Goal: Task Accomplishment & Management: Use online tool/utility

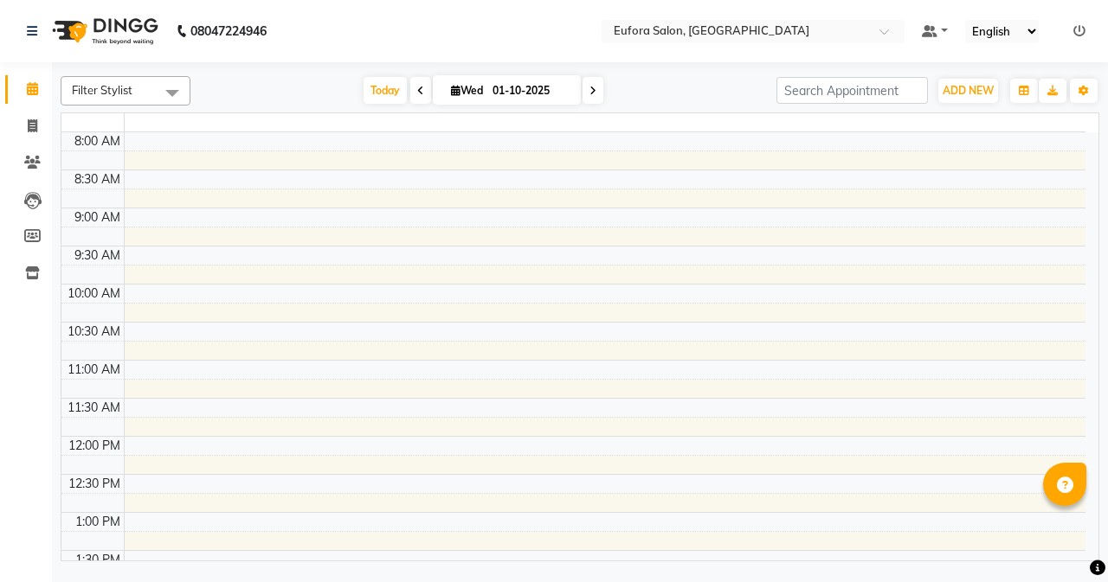
select select "en"
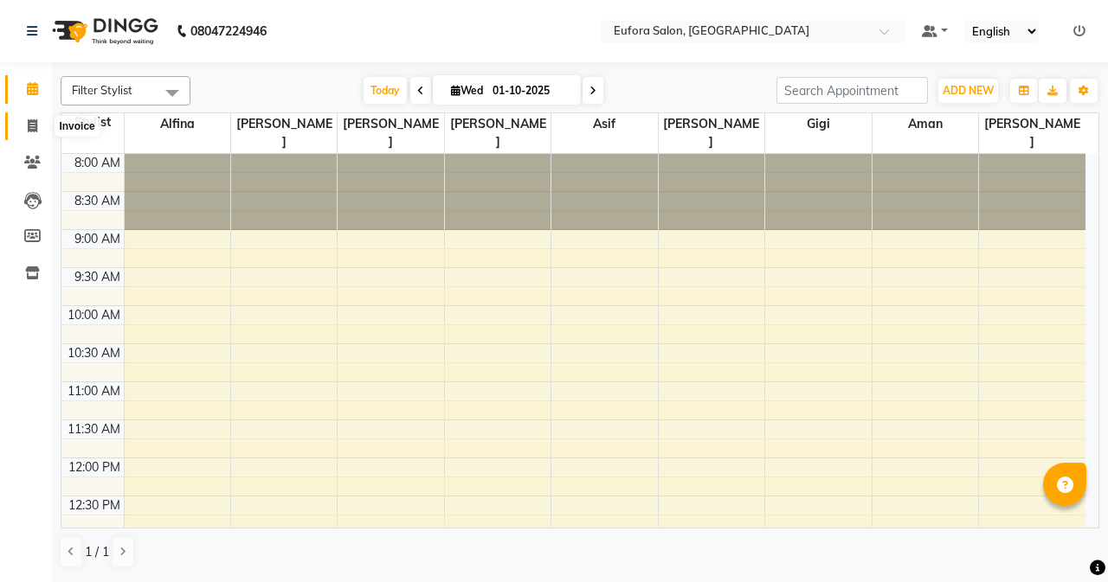
click at [38, 120] on span at bounding box center [32, 127] width 30 height 20
select select "service"
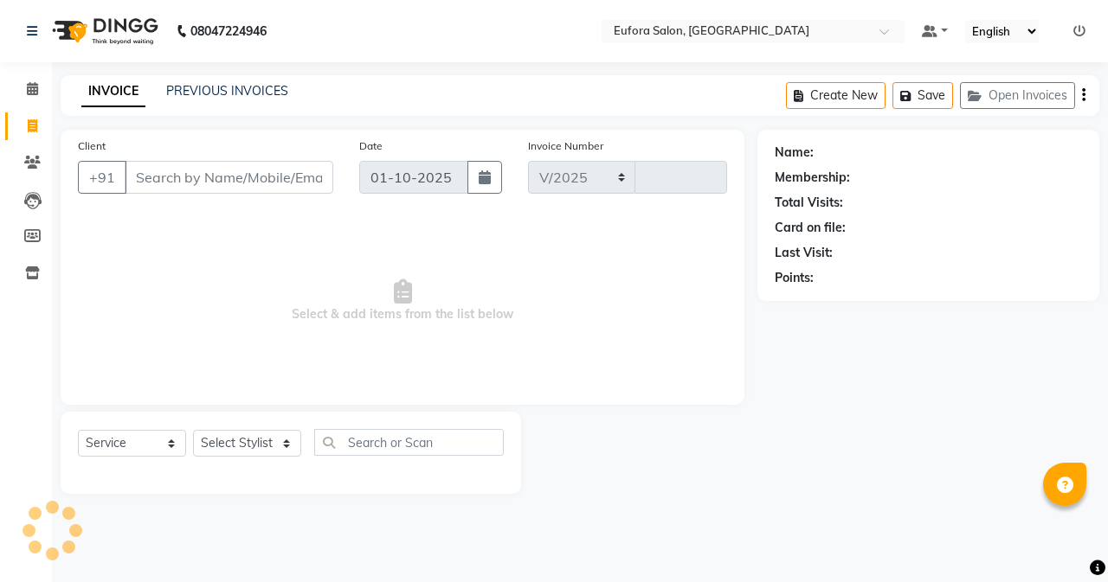
select select "6684"
type input "0771"
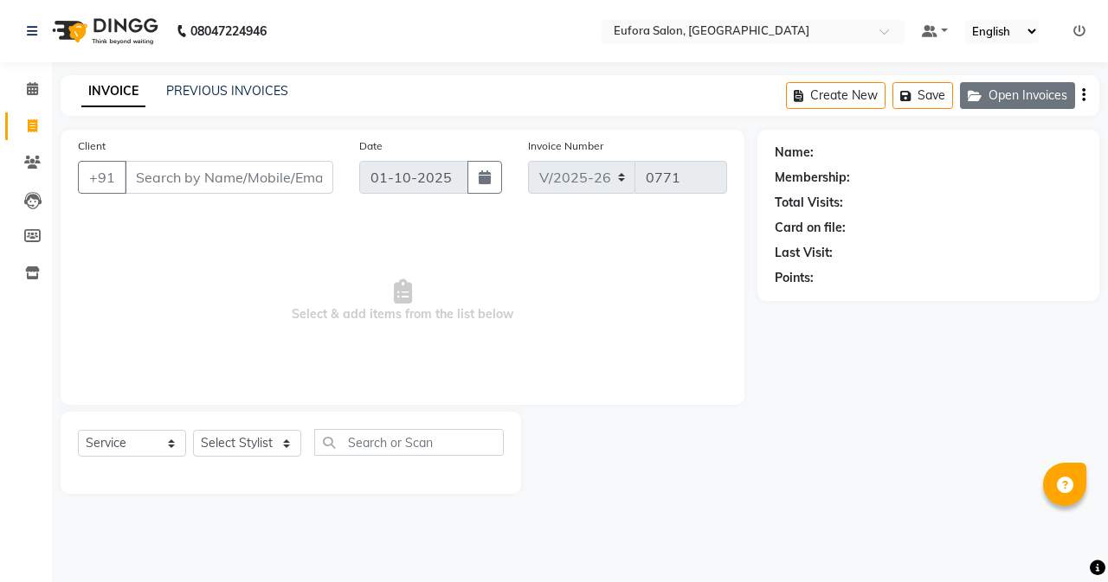
click at [1037, 101] on button "Open Invoices" at bounding box center [1017, 95] width 115 height 27
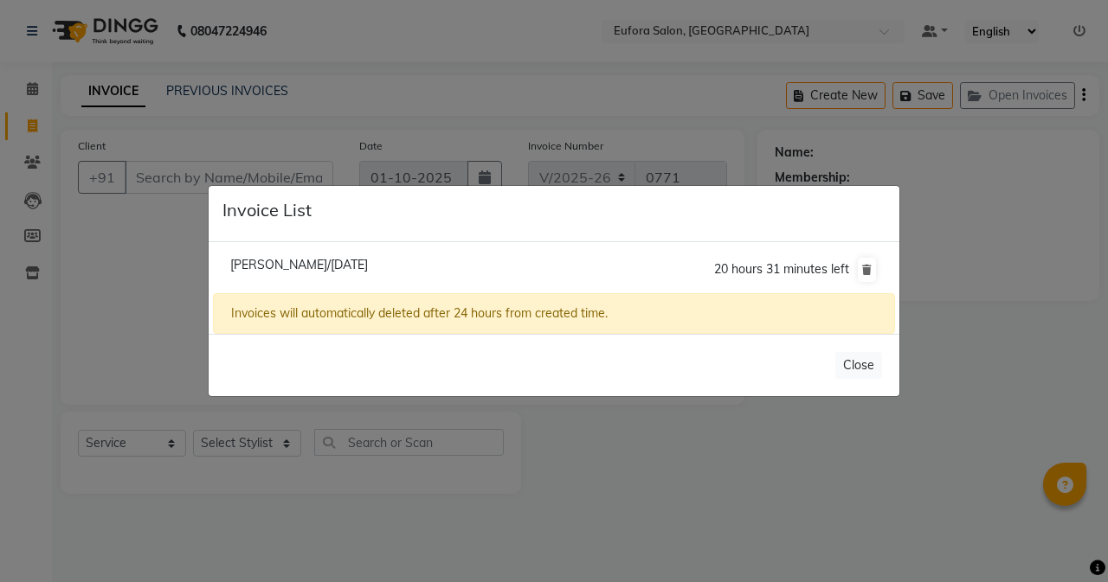
click at [303, 267] on span "[PERSON_NAME]/[DATE]" at bounding box center [299, 265] width 138 height 16
type input "9863452190"
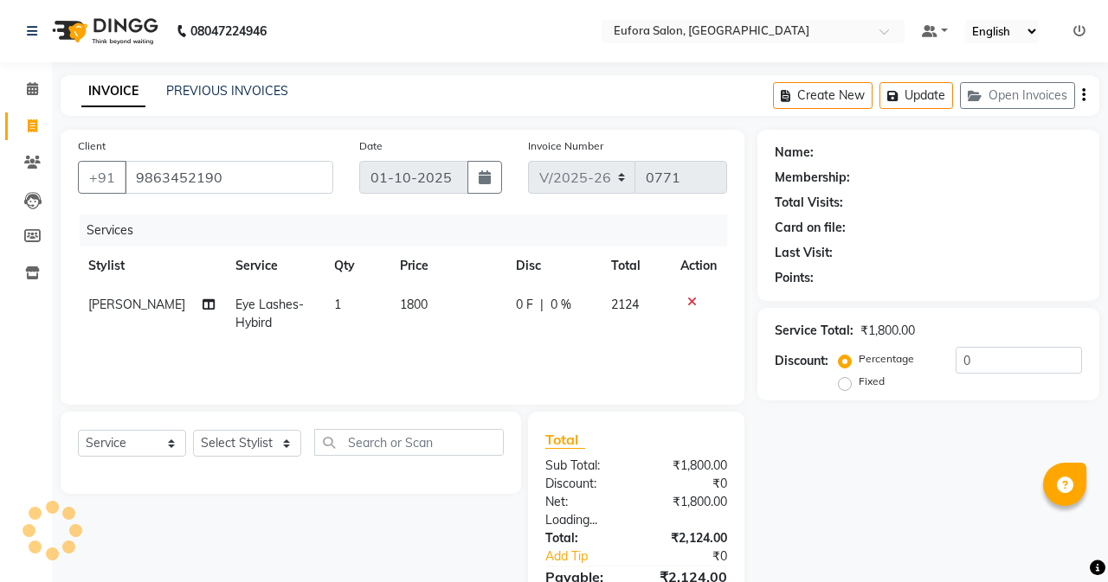
click at [303, 267] on div "[PERSON_NAME]/[DATE] 20 hours 31 minutes left Invoices will automatically delet…" at bounding box center [554, 245] width 691 height 93
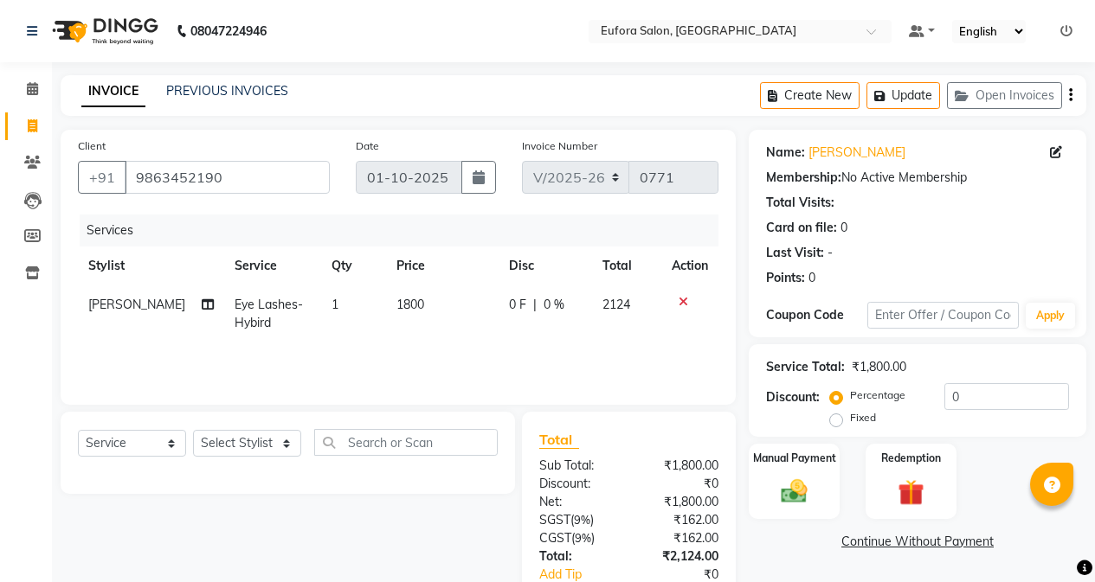
click at [33, 108] on li "Invoice" at bounding box center [26, 126] width 52 height 37
click at [35, 127] on icon at bounding box center [33, 125] width 10 height 13
select select "service"
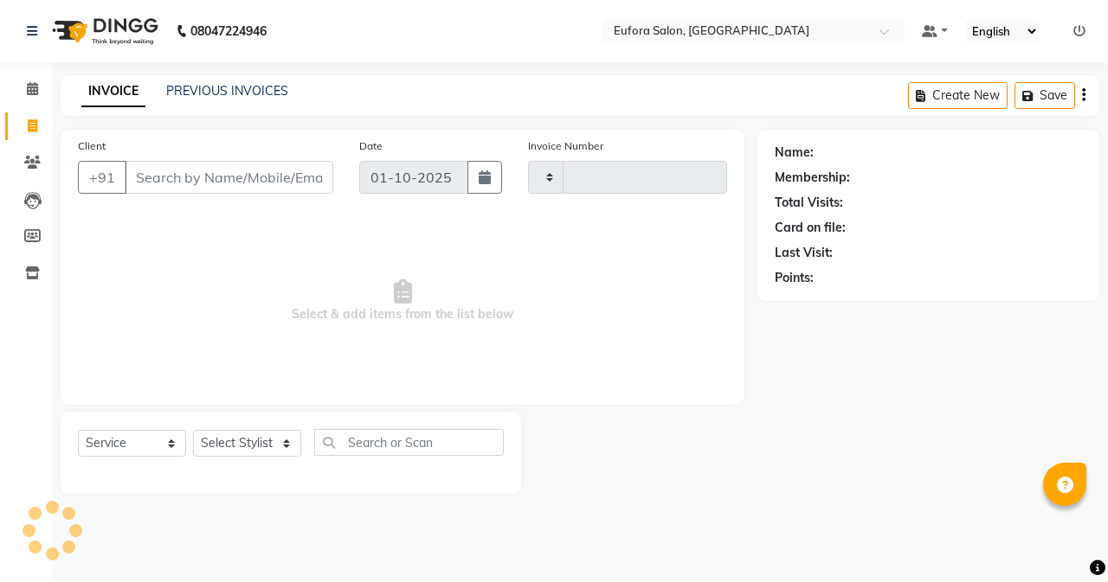
click at [202, 190] on input "Client" at bounding box center [229, 177] width 209 height 33
select select "6684"
type input "0771"
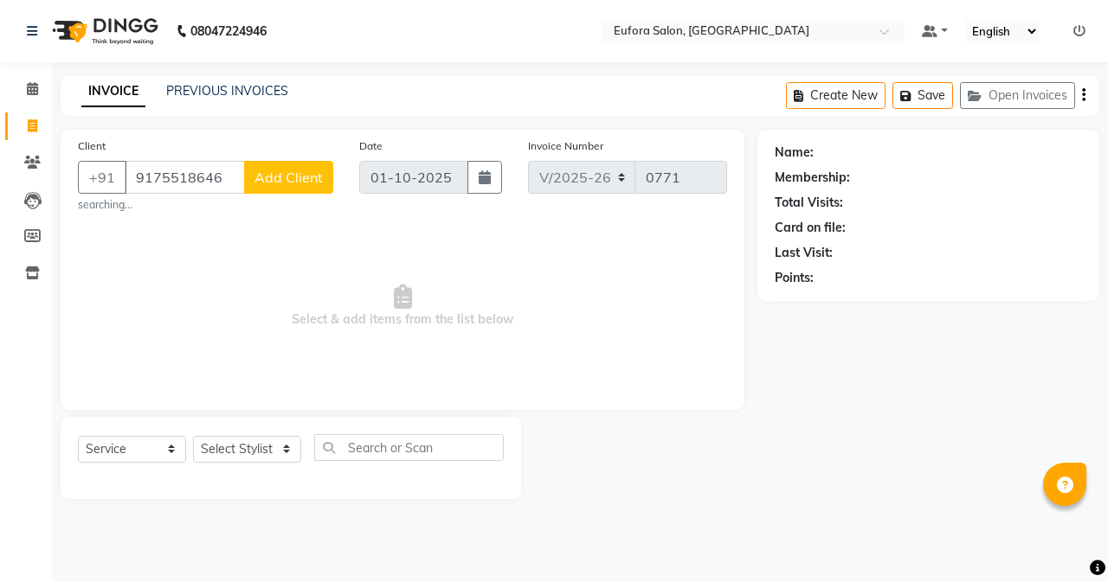
type input "9175518646"
click at [280, 177] on span "Add Client" at bounding box center [288, 177] width 68 height 17
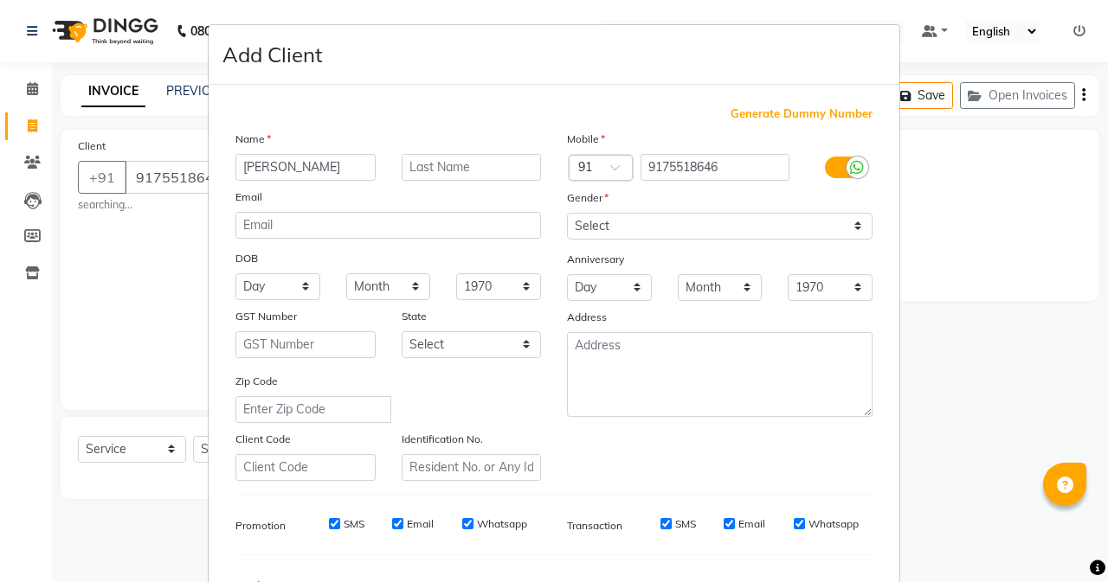
type input "[PERSON_NAME]"
click at [666, 228] on select "Select [DEMOGRAPHIC_DATA] [DEMOGRAPHIC_DATA] Other Prefer Not To Say" at bounding box center [719, 226] width 305 height 27
select select "[DEMOGRAPHIC_DATA]"
click at [567, 213] on select "Select [DEMOGRAPHIC_DATA] [DEMOGRAPHIC_DATA] Other Prefer Not To Say" at bounding box center [719, 226] width 305 height 27
click at [452, 175] on input "text" at bounding box center [472, 167] width 140 height 27
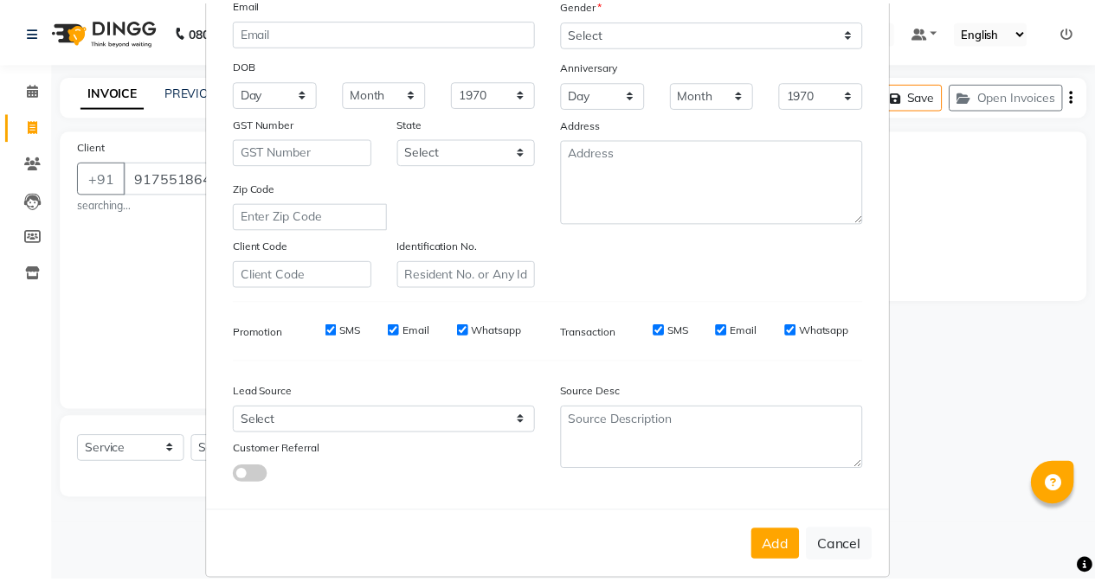
scroll to position [216, 0]
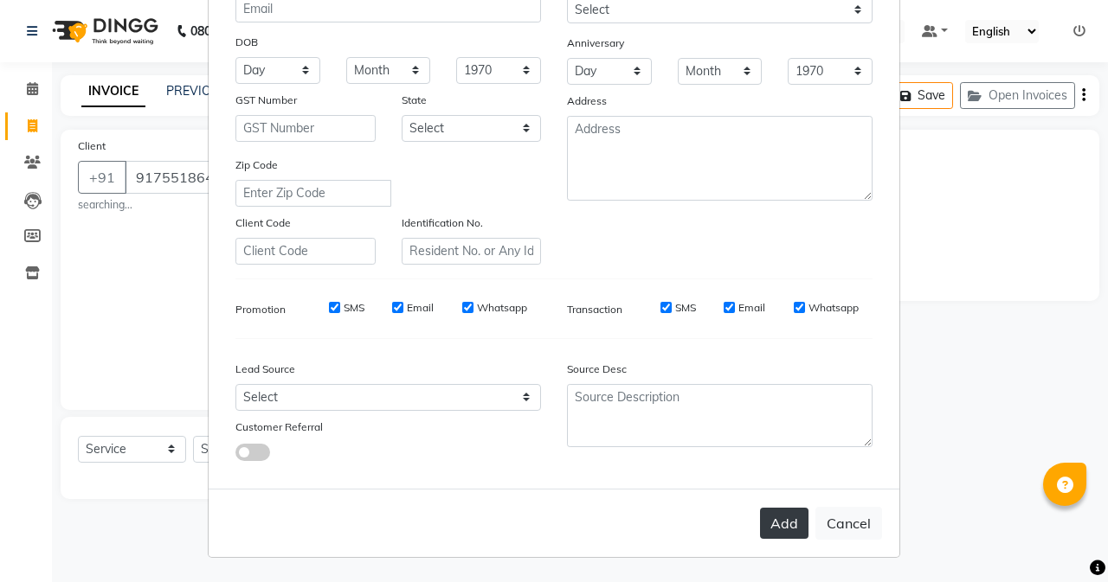
type input "Sayed"
click at [766, 537] on button "Add" at bounding box center [784, 523] width 48 height 31
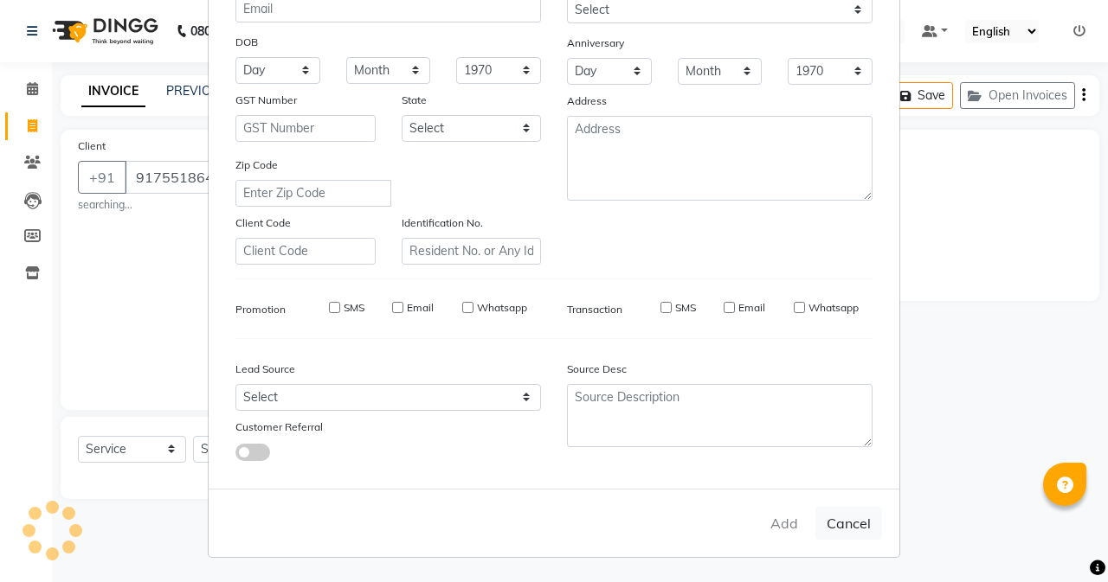
select select
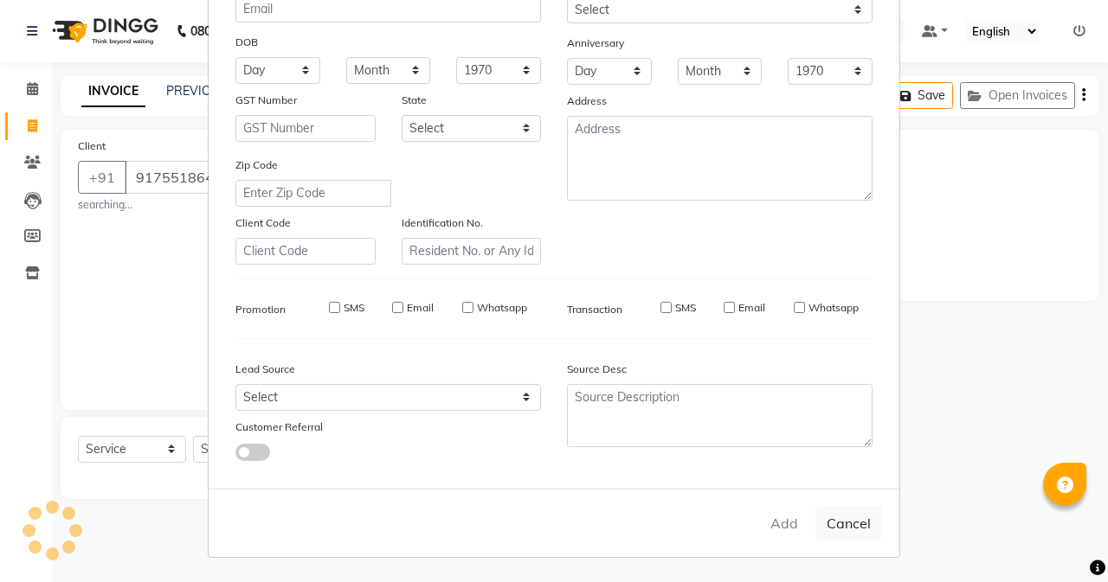
select select
checkbox input "false"
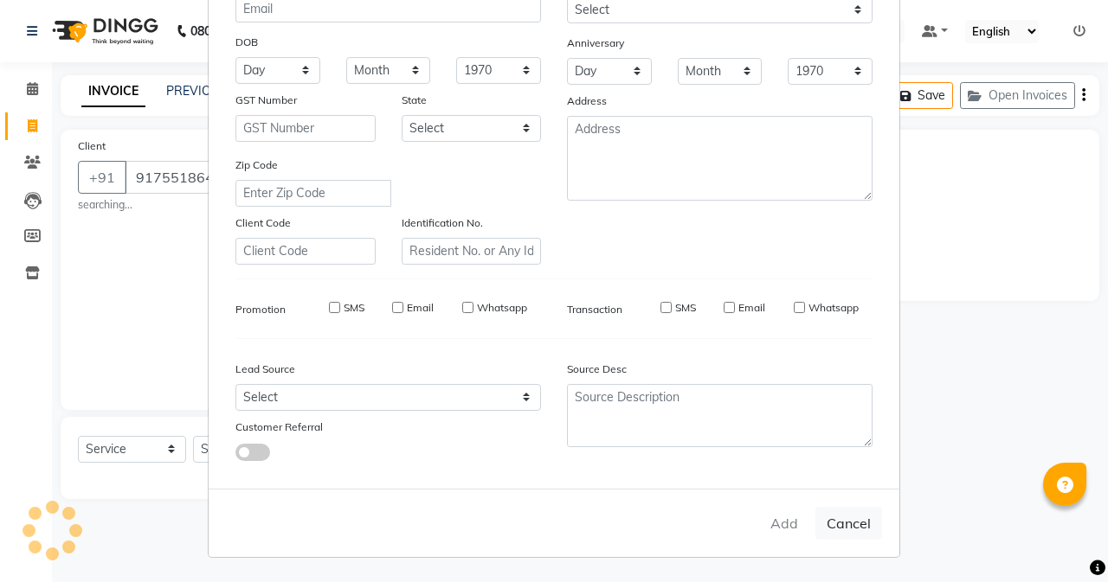
checkbox input "false"
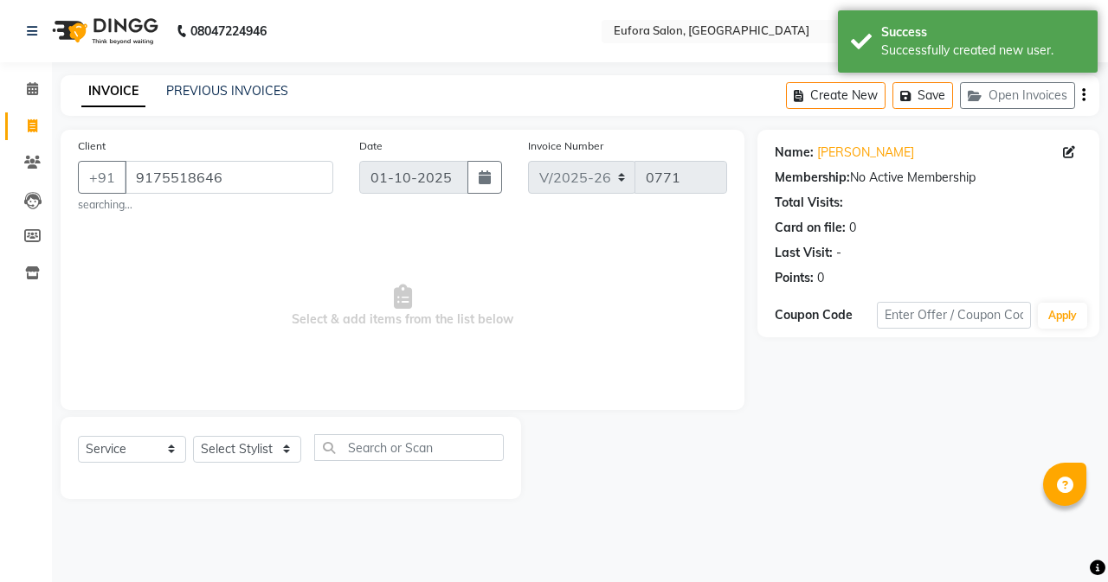
click at [232, 469] on div "Select Service Product Membership Package Voucher Prepaid Gift Card Select Styl…" at bounding box center [291, 454] width 426 height 41
click at [234, 457] on select "Select Stylist [PERSON_NAME] [PERSON_NAME] Gigi [PERSON_NAME] Roshan [PERSON_NA…" at bounding box center [247, 449] width 108 height 27
select select "87949"
click at [193, 436] on select "Select Stylist [PERSON_NAME] [PERSON_NAME] Gigi [PERSON_NAME] Roshan [PERSON_NA…" at bounding box center [247, 449] width 108 height 27
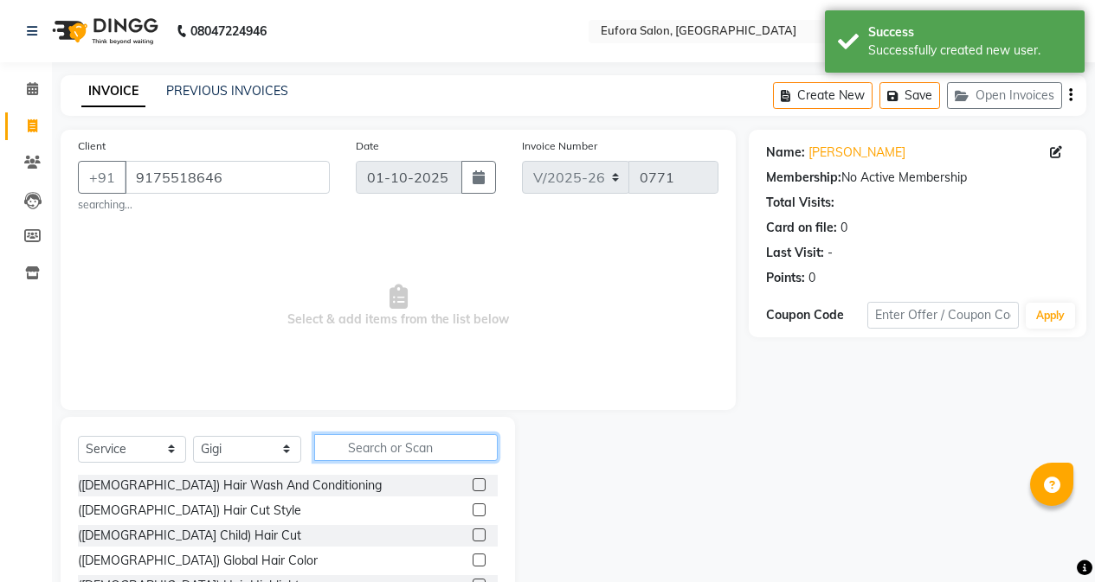
click at [388, 440] on input "text" at bounding box center [405, 447] width 183 height 27
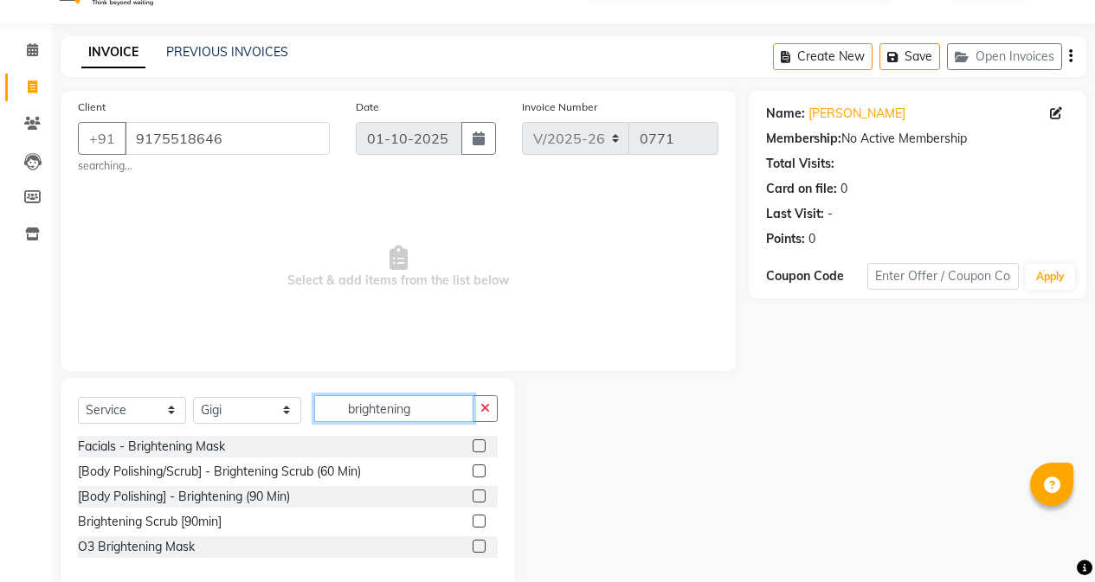
scroll to position [68, 0]
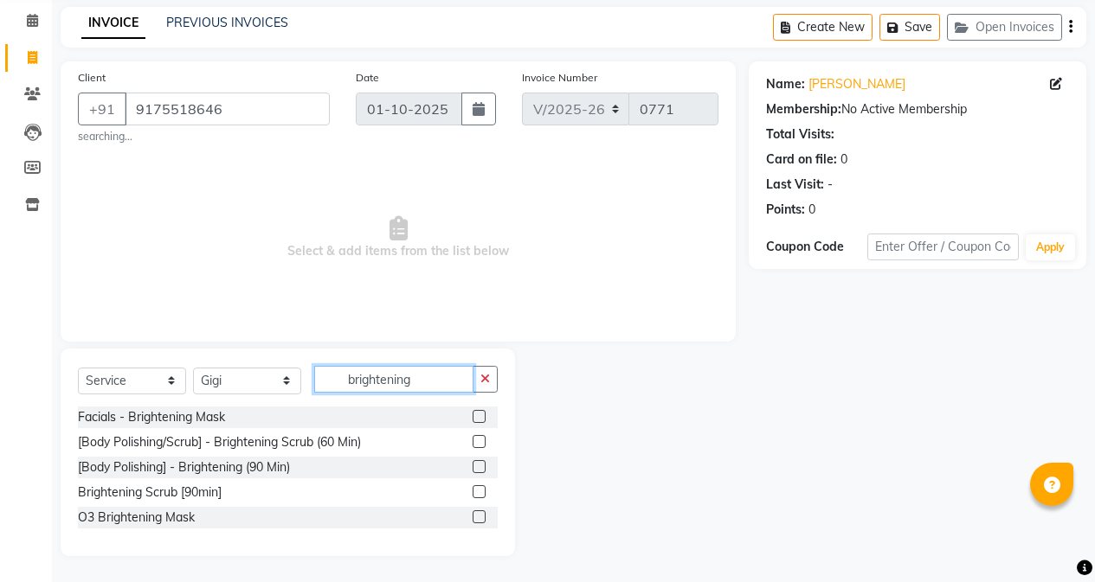
type input "brightening"
click at [476, 493] on label at bounding box center [479, 491] width 13 height 13
click at [476, 493] on input "checkbox" at bounding box center [478, 492] width 11 height 11
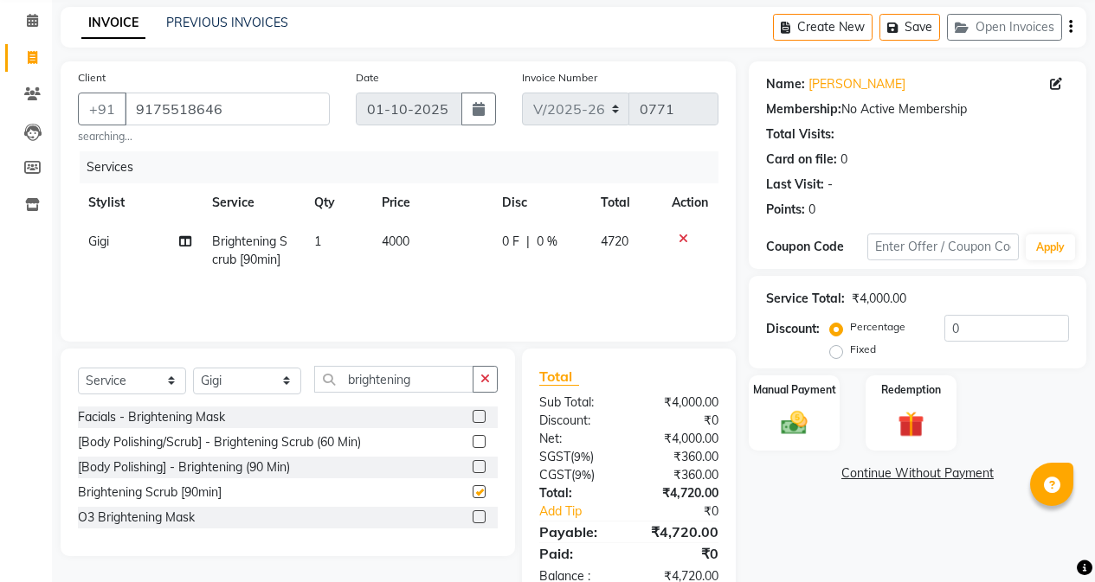
checkbox input "false"
click at [448, 237] on td "4000" at bounding box center [431, 250] width 120 height 57
select select "87949"
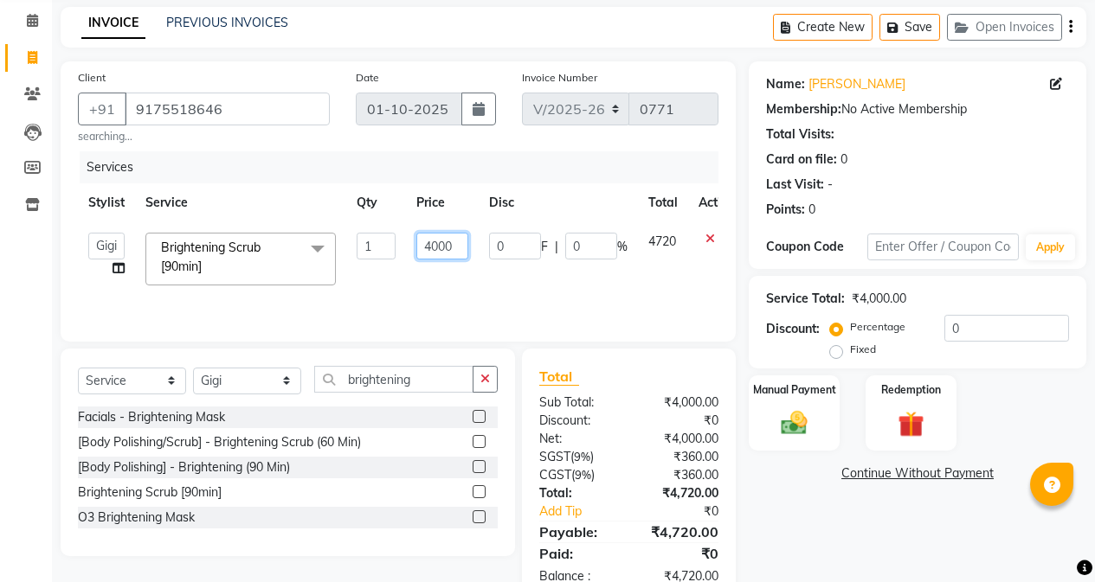
drag, startPoint x: 467, startPoint y: 248, endPoint x: 408, endPoint y: 244, distance: 58.9
click at [408, 244] on td "4000" at bounding box center [442, 259] width 73 height 74
type input "3200"
click at [464, 276] on td "3200" at bounding box center [442, 259] width 73 height 74
select select "87949"
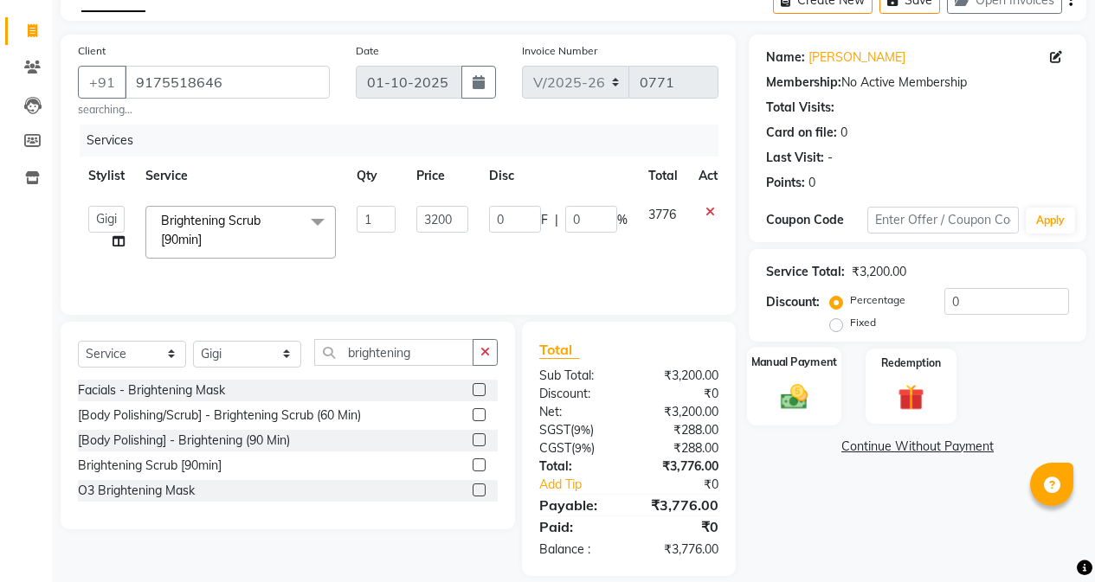
scroll to position [115, 0]
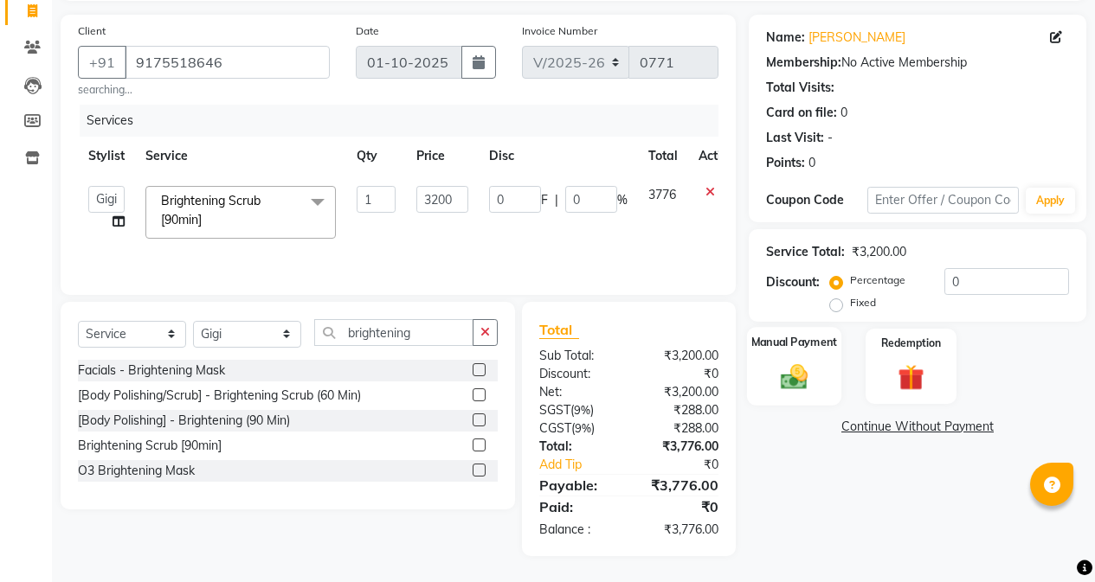
click at [824, 375] on div "Manual Payment" at bounding box center [794, 366] width 94 height 79
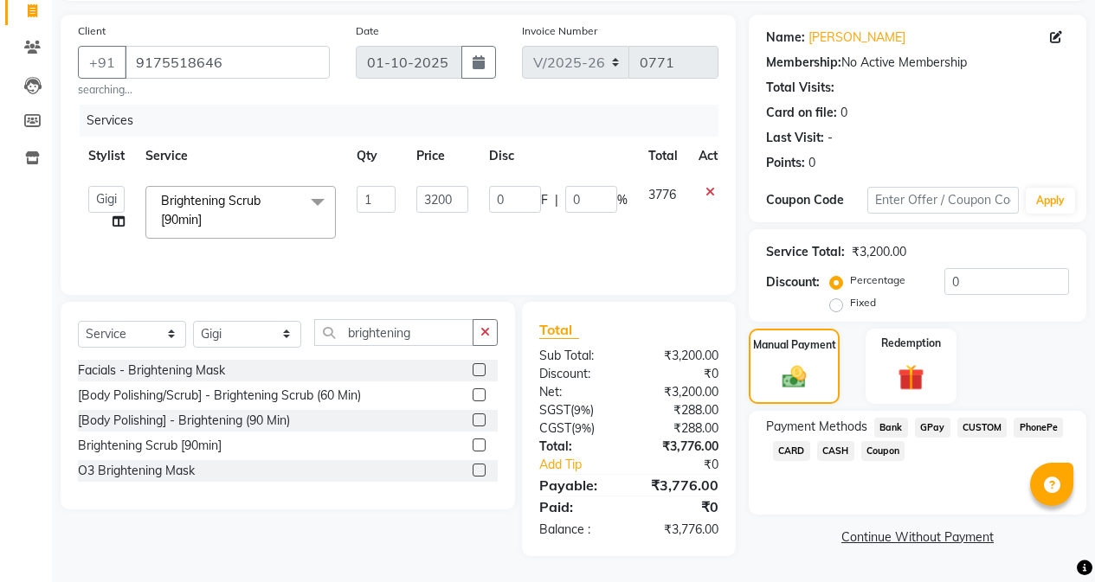
click at [919, 428] on span "GPay" at bounding box center [932, 428] width 35 height 20
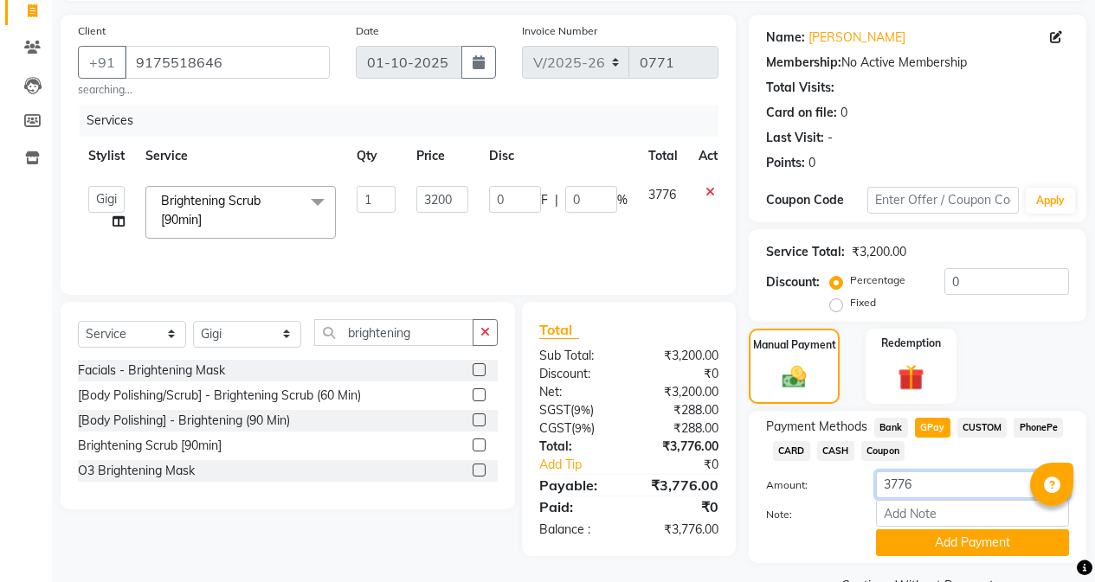
drag, startPoint x: 918, startPoint y: 481, endPoint x: 866, endPoint y: 486, distance: 52.2
click at [866, 486] on div "3776" at bounding box center [972, 485] width 219 height 27
type input "3700"
click at [925, 553] on button "Add Payment" at bounding box center [972, 543] width 193 height 27
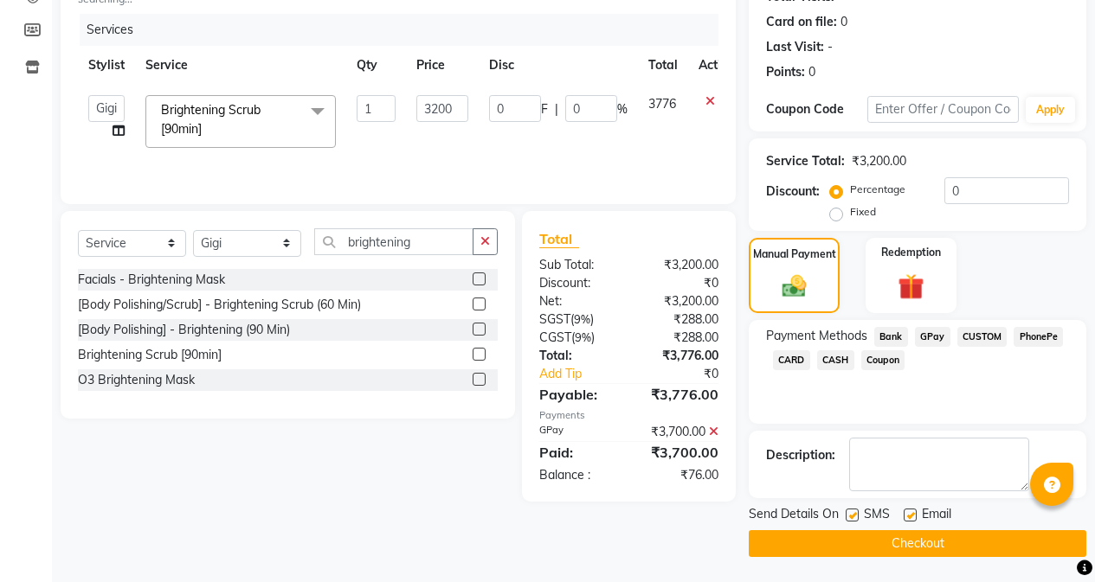
scroll to position [207, 0]
click at [852, 517] on label at bounding box center [851, 514] width 13 height 13
click at [852, 517] on input "checkbox" at bounding box center [850, 515] width 11 height 11
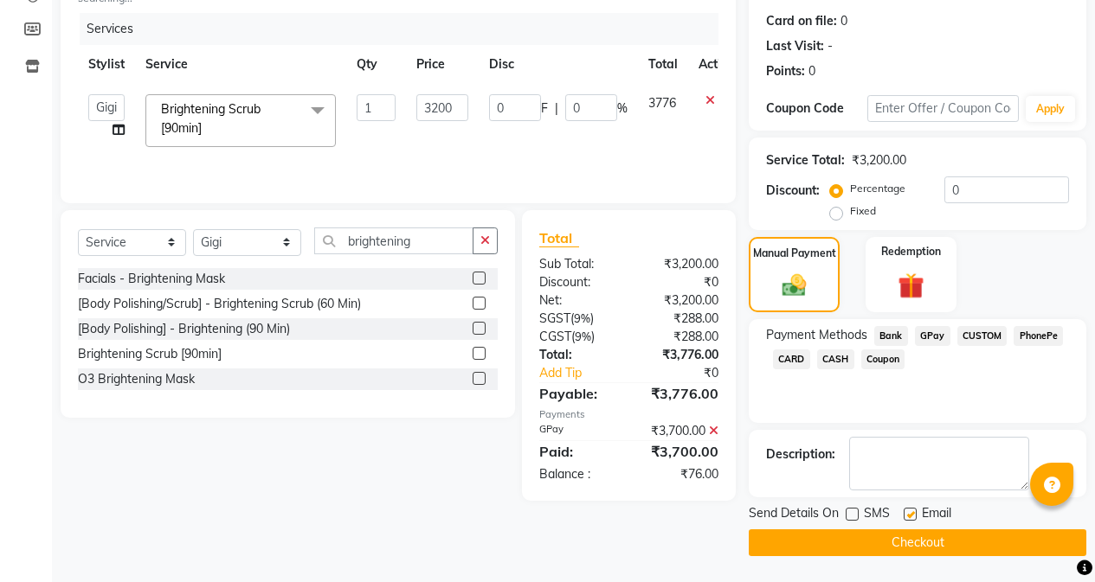
click at [848, 524] on div at bounding box center [850, 517] width 11 height 18
click at [852, 514] on label at bounding box center [851, 514] width 13 height 13
click at [852, 514] on input "checkbox" at bounding box center [850, 515] width 11 height 11
checkbox input "true"
click at [902, 549] on button "Checkout" at bounding box center [918, 543] width 338 height 27
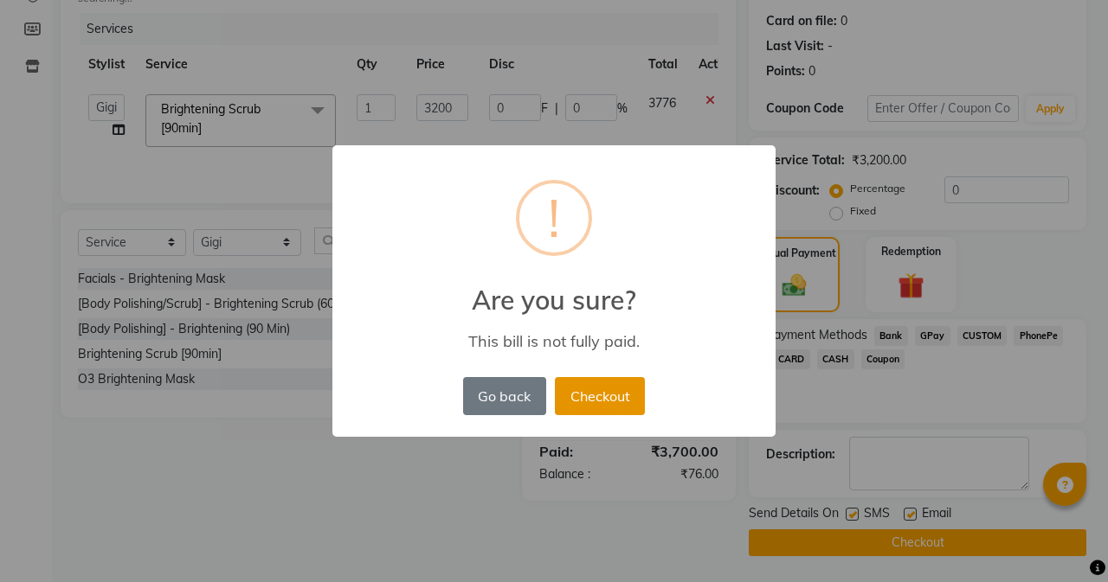
click at [595, 387] on button "Checkout" at bounding box center [600, 396] width 90 height 38
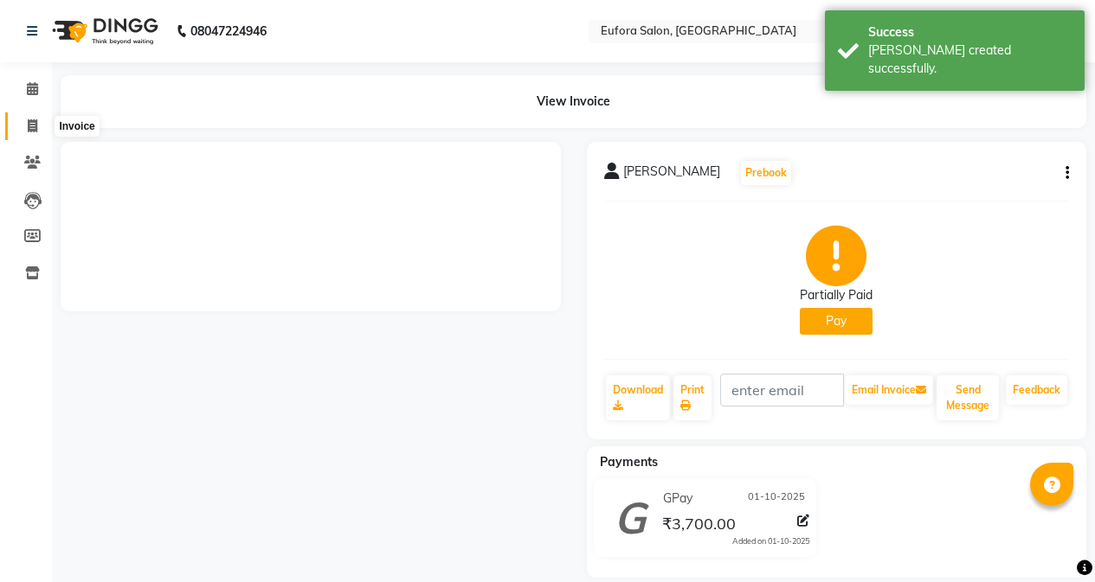
click at [31, 124] on icon at bounding box center [33, 125] width 10 height 13
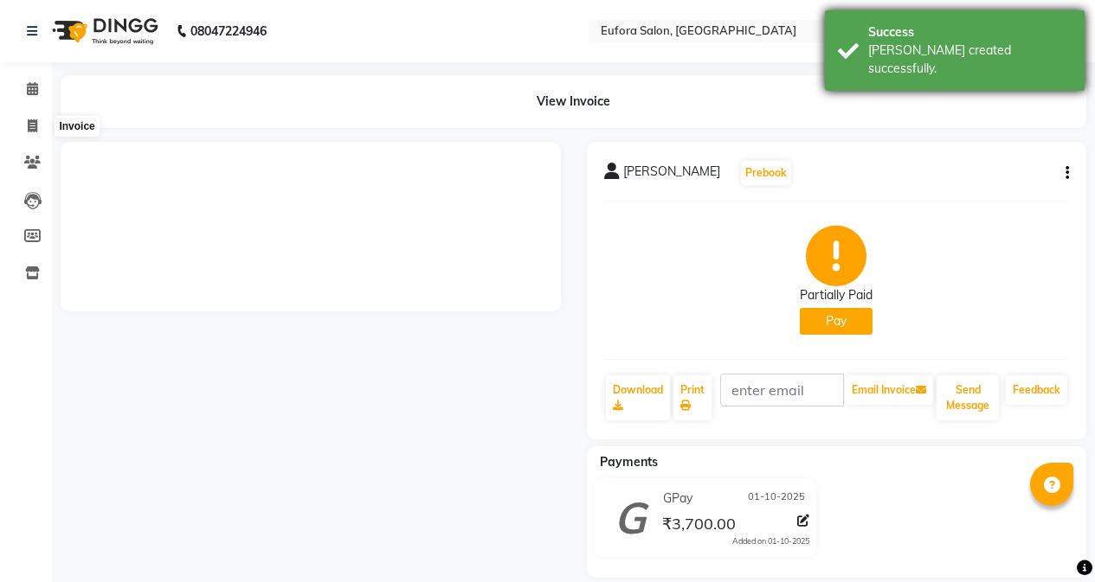
select select "service"
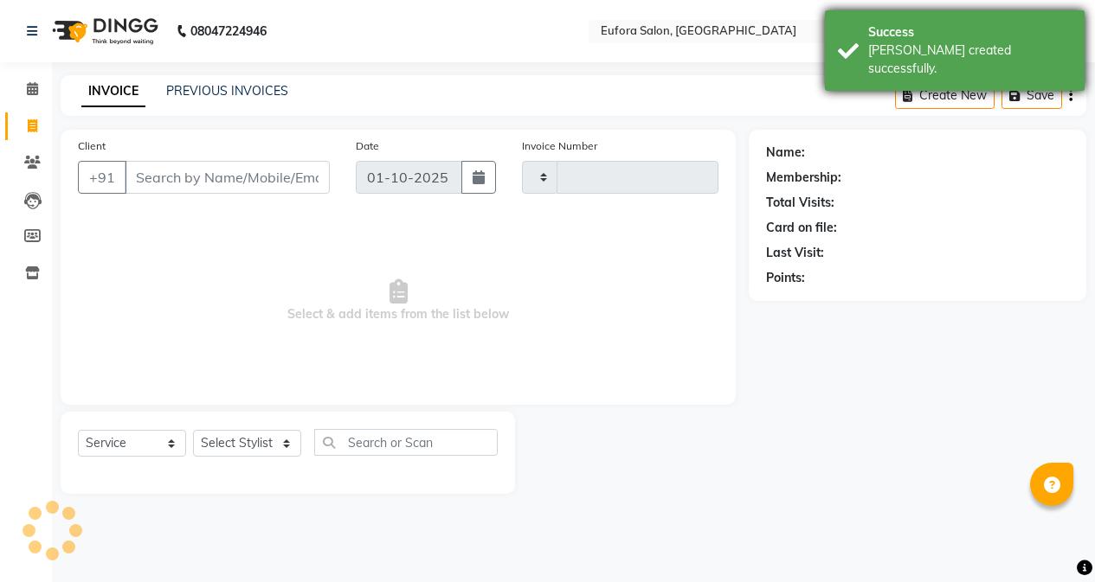
click at [912, 63] on div "Success [PERSON_NAME] created successfully." at bounding box center [955, 50] width 260 height 80
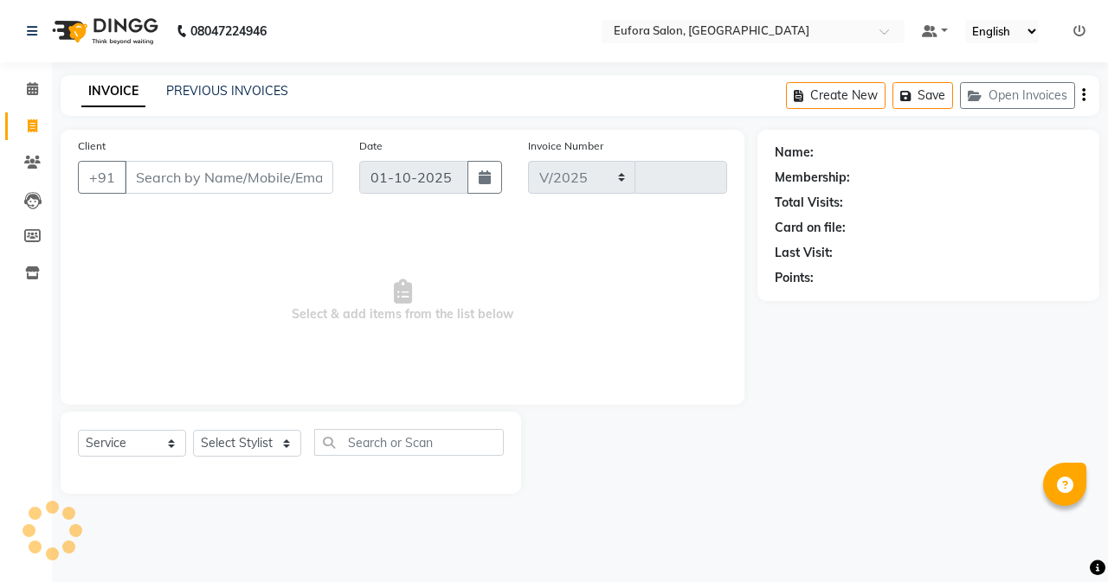
select select "6684"
type input "0772"
click at [1083, 30] on icon at bounding box center [1079, 31] width 12 height 12
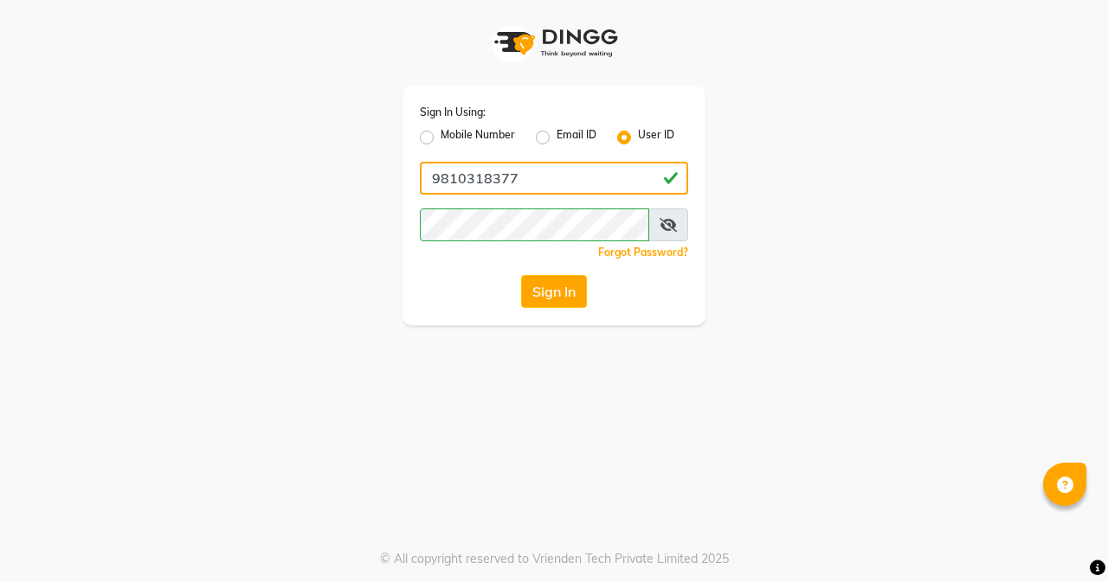
drag, startPoint x: 580, startPoint y: 177, endPoint x: 336, endPoint y: 198, distance: 245.0
click at [336, 198] on div "Sign In Using: Mobile Number Email ID User ID 9810318377 Remember me Forgot Pas…" at bounding box center [554, 162] width 987 height 325
type input "euforasalon"
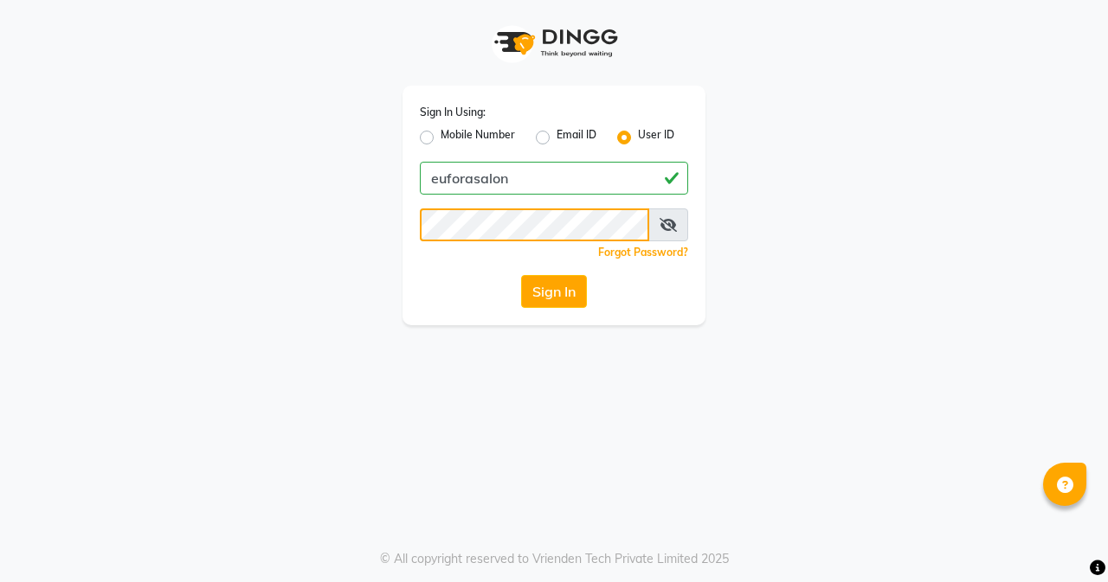
click at [418, 228] on div "Sign In Using: Mobile Number Email ID User ID euforasalon Remember me Forgot Pa…" at bounding box center [553, 206] width 303 height 240
click at [561, 289] on button "Sign In" at bounding box center [554, 291] width 66 height 33
